Goal: Check status: Check status

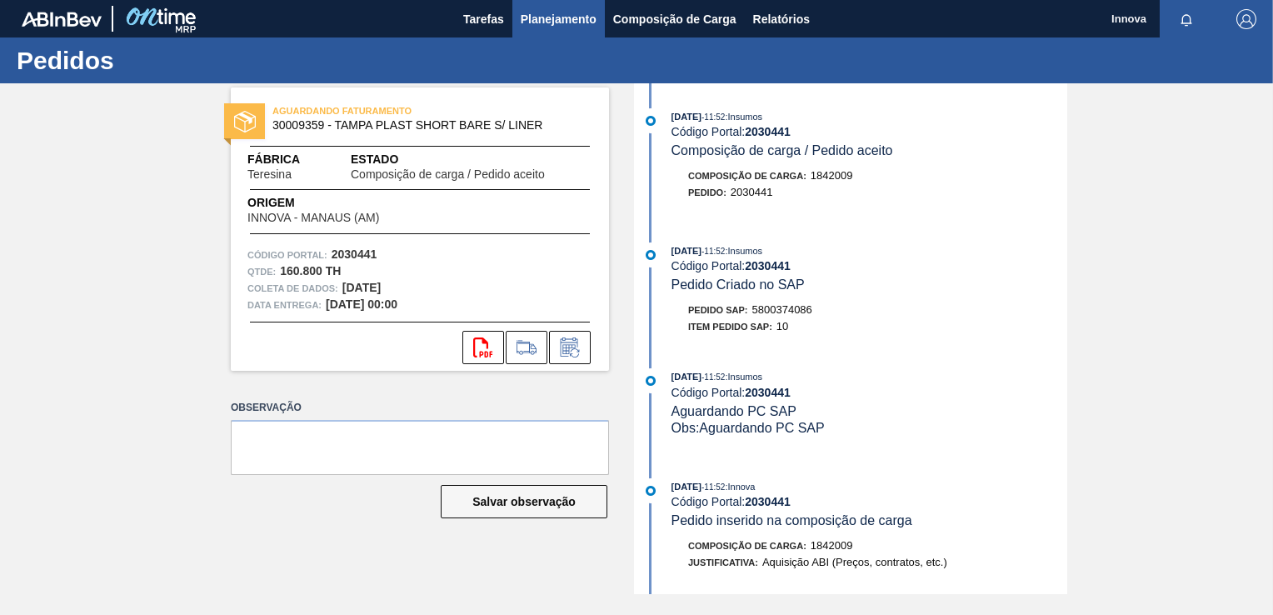
click at [550, 18] on span "Planejamento" at bounding box center [559, 19] width 76 height 20
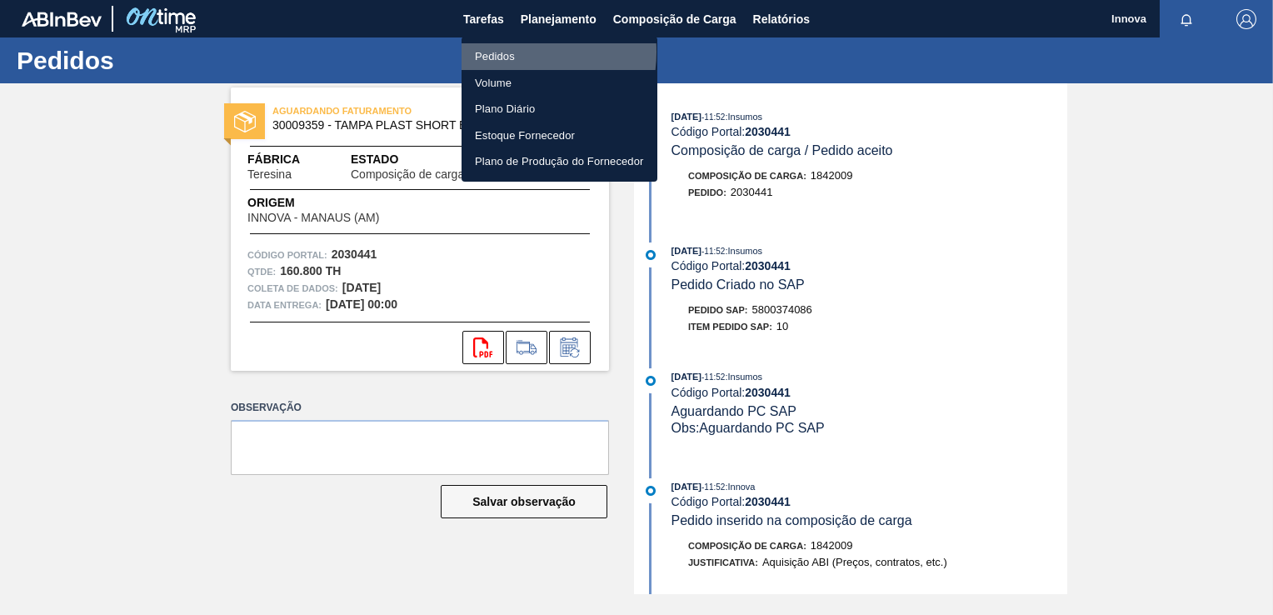
click at [504, 52] on li "Pedidos" at bounding box center [560, 56] width 196 height 27
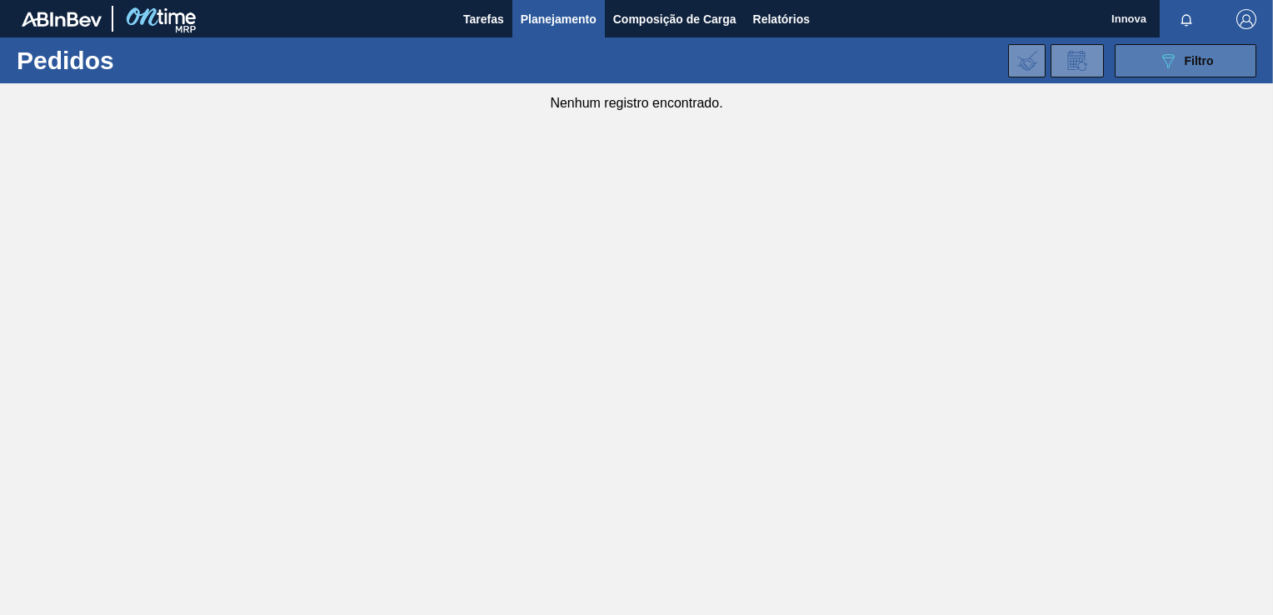
click at [1140, 68] on button "089F7B8B-B2A5-4AFE-B5C0-19BA573D28AC Filtro" at bounding box center [1186, 60] width 142 height 33
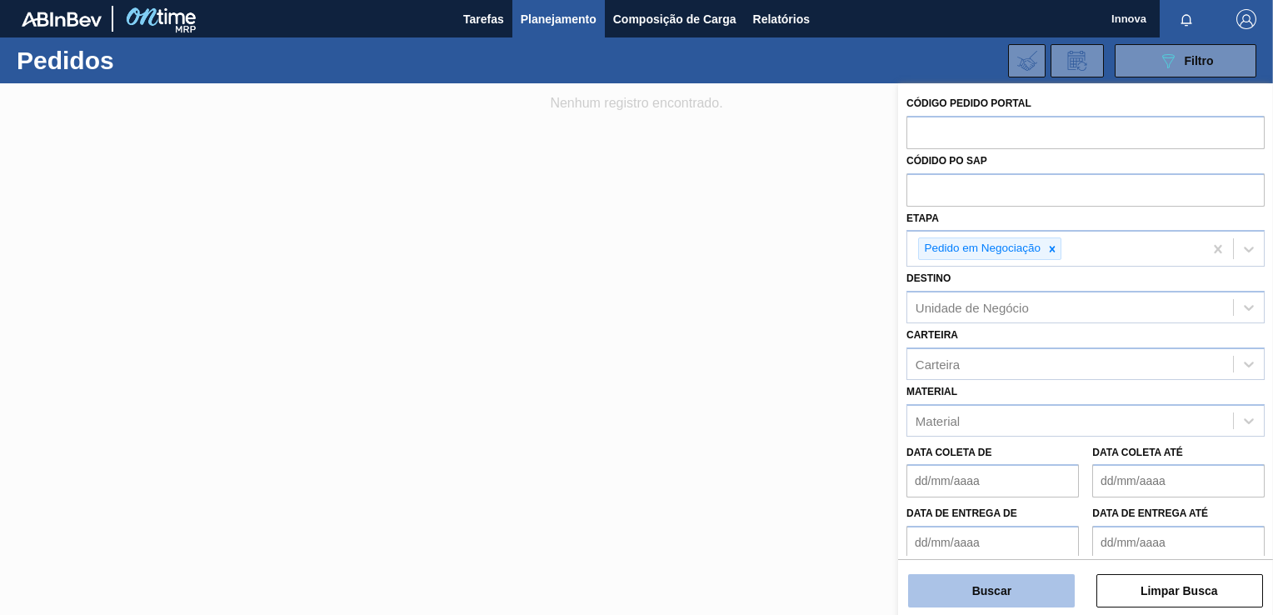
click at [998, 601] on button "Buscar" at bounding box center [992, 590] width 167 height 33
